Goal: Find specific page/section: Find specific page/section

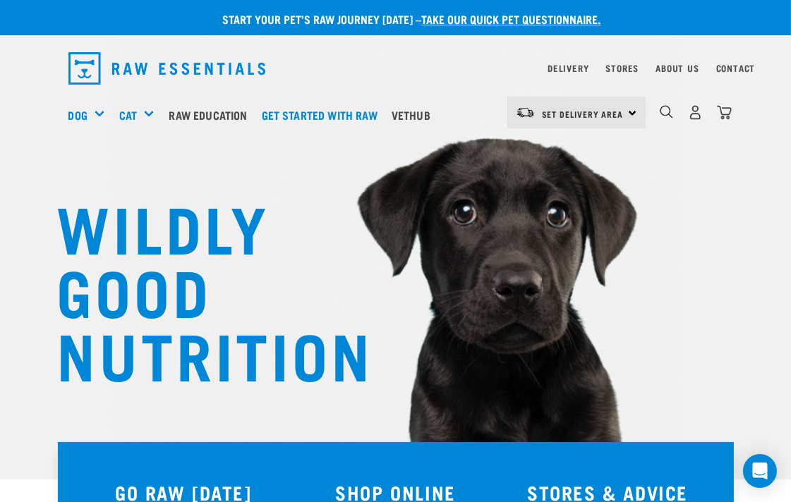
click at [561, 61] on div "Delivery" at bounding box center [567, 68] width 41 height 17
click at [563, 71] on link "Delivery" at bounding box center [567, 68] width 41 height 5
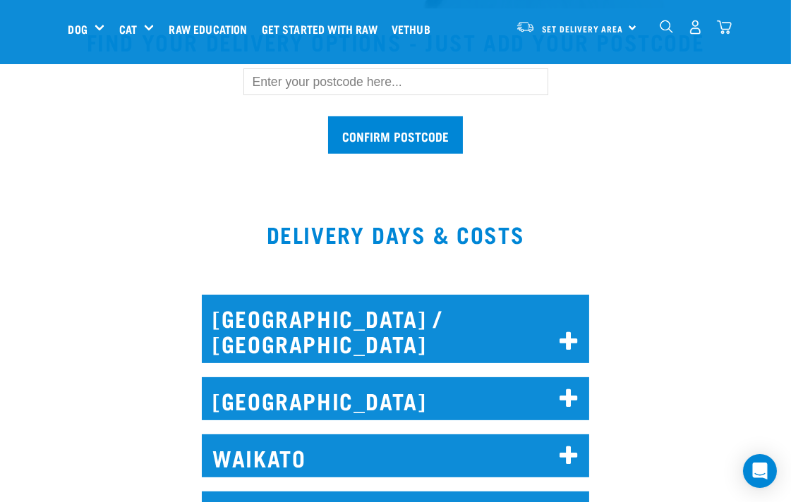
scroll to position [470, 0]
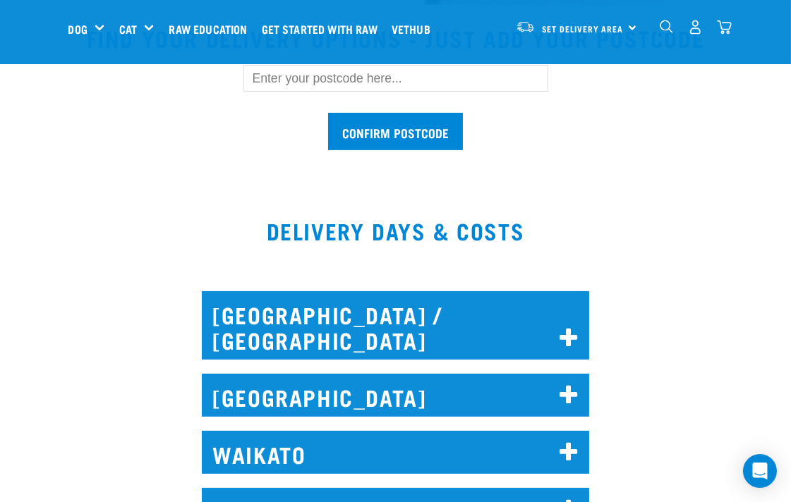
click at [564, 327] on icon at bounding box center [568, 338] width 19 height 23
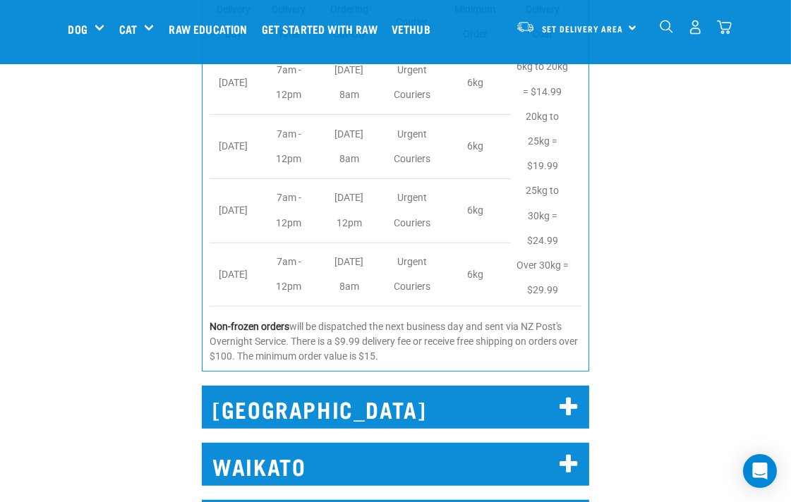
scroll to position [992, 0]
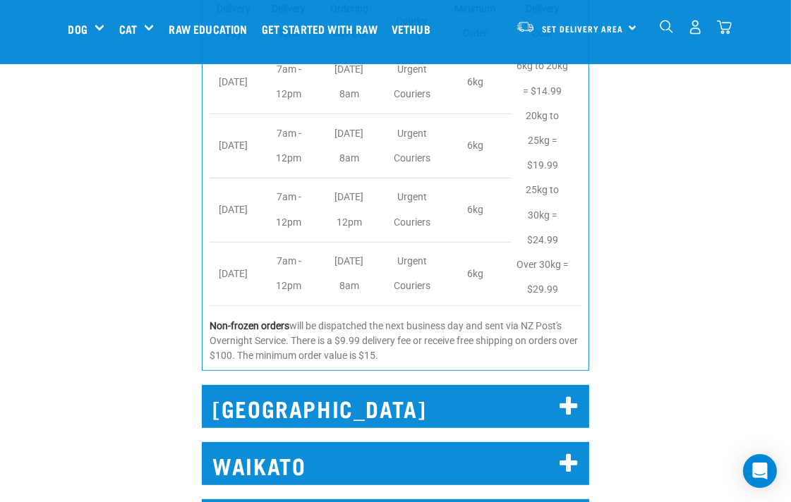
click at [570, 396] on icon at bounding box center [568, 407] width 19 height 23
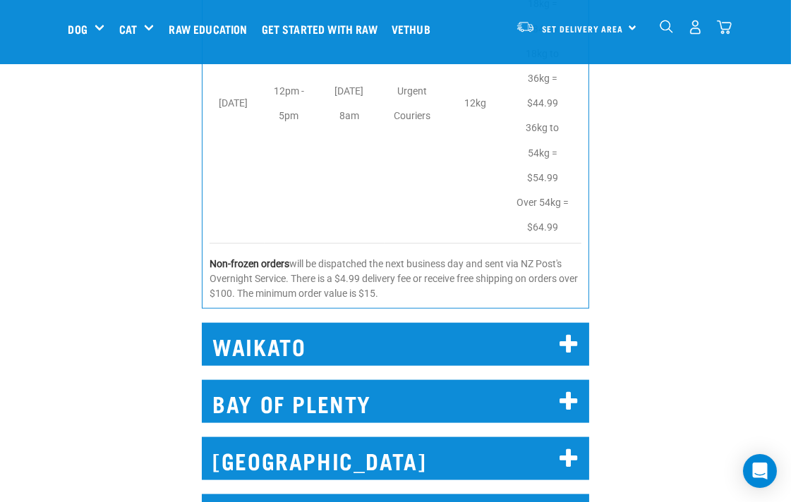
scroll to position [2429, 0]
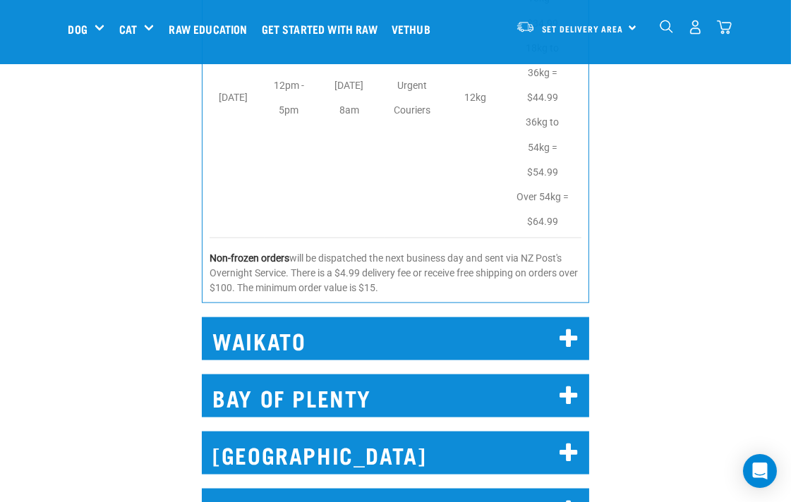
click at [573, 328] on icon at bounding box center [568, 339] width 19 height 23
